Goal: Check status: Check status

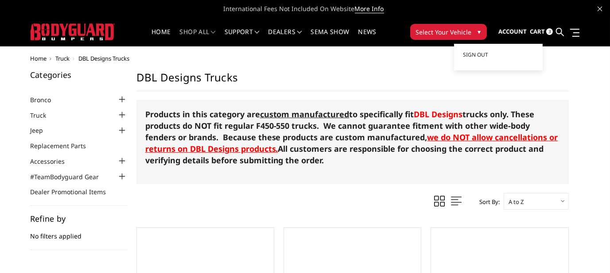
click at [517, 31] on span "Account" at bounding box center [513, 31] width 28 height 8
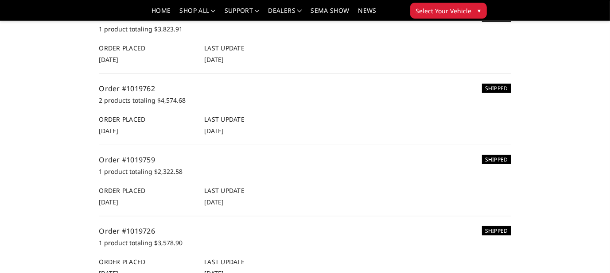
scroll to position [222, 0]
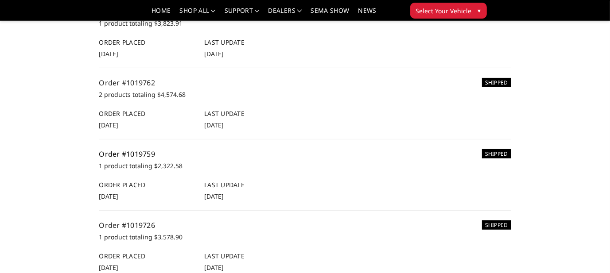
click at [125, 153] on link "Order #1019759" at bounding box center [127, 154] width 56 height 10
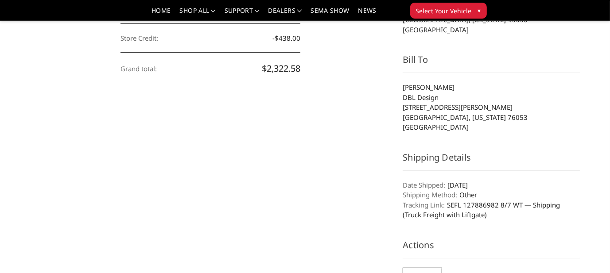
scroll to position [310, 0]
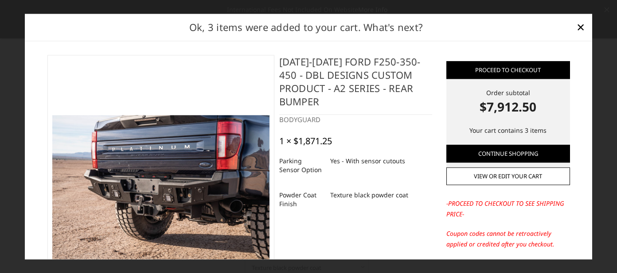
select select "564"
select select "549"
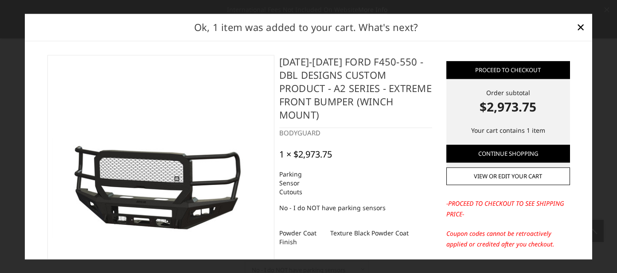
select select "541"
select select "518"
select select "1080"
select select "1696"
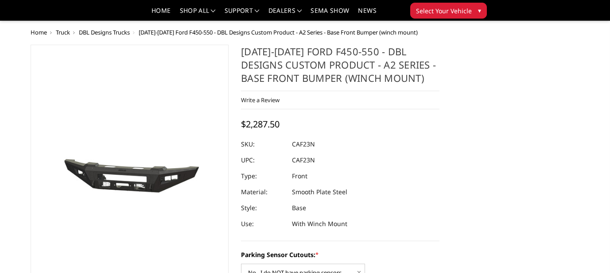
select select "541"
select select "520"
